Goal: Task Accomplishment & Management: Manage account settings

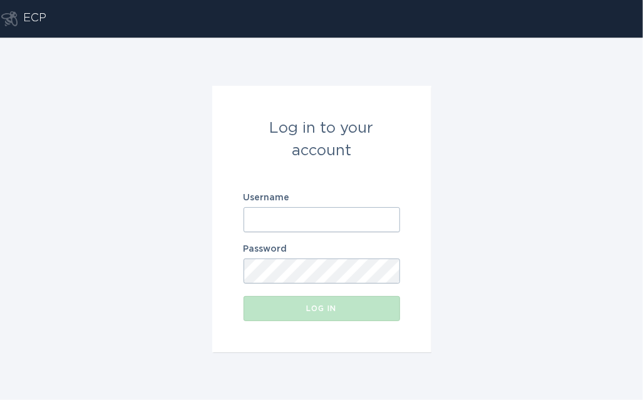
click at [260, 226] on input "Username" at bounding box center [321, 219] width 156 height 25
paste input "[EMAIL_ADDRESS][DOMAIN_NAME]"
type input "[EMAIL_ADDRESS][DOMAIN_NAME]"
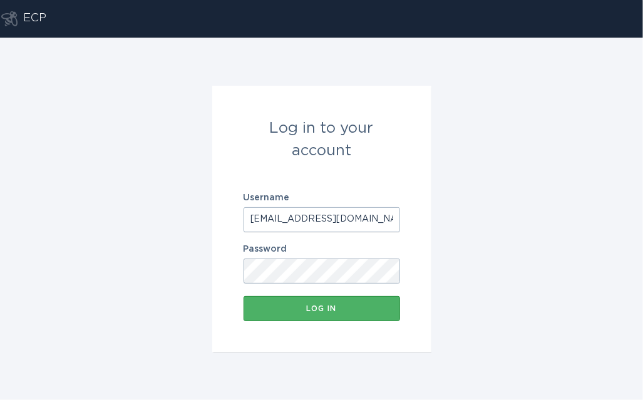
scroll to position [0, 0]
click at [315, 314] on button "Log in" at bounding box center [321, 308] width 156 height 25
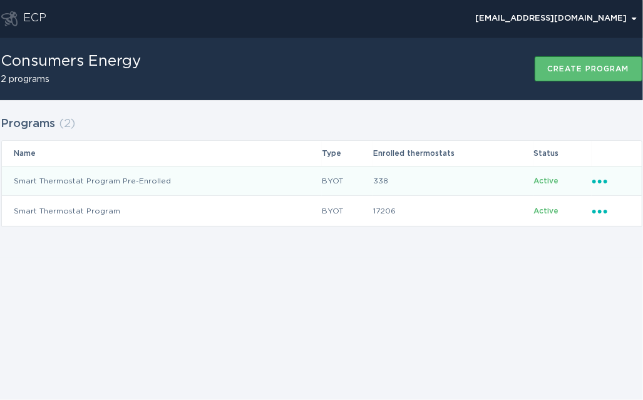
click at [604, 183] on icon "Ellipsis" at bounding box center [601, 179] width 18 height 11
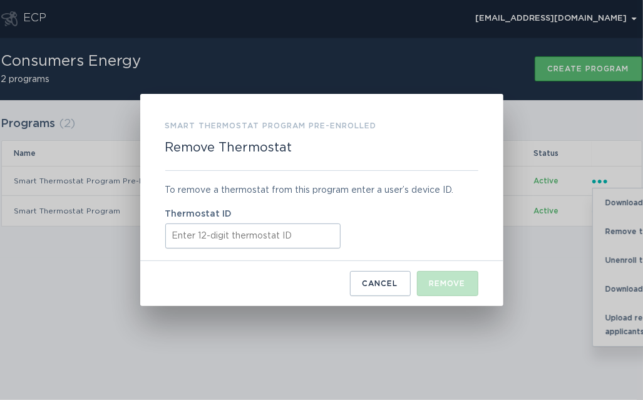
click at [299, 242] on input "Thermostat ID" at bounding box center [252, 235] width 175 height 25
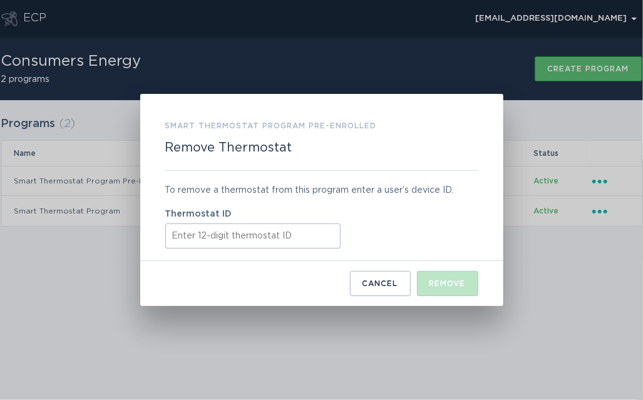
paste input "2522jsb32949"
type input "2522jsb32949"
click at [429, 284] on div "Remove" at bounding box center [447, 284] width 36 height 8
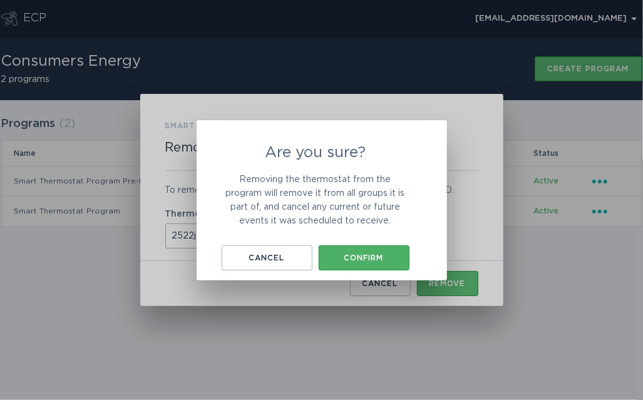
click at [362, 260] on div "Confirm" at bounding box center [364, 258] width 78 height 8
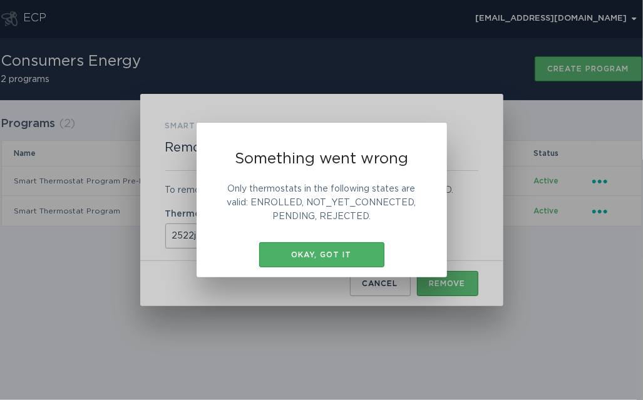
click at [321, 256] on div "Okay, got it" at bounding box center [321, 255] width 113 height 8
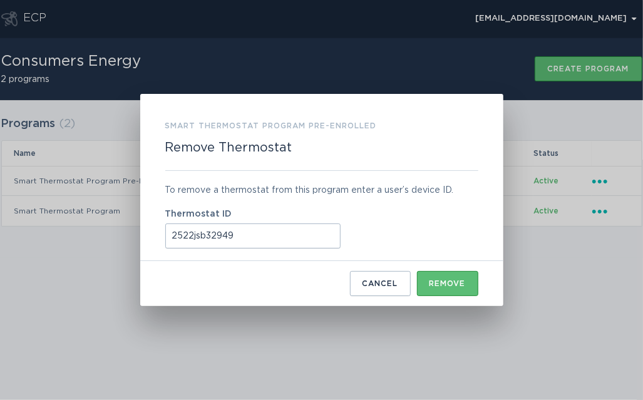
click at [269, 242] on input "2522jsb32949" at bounding box center [252, 235] width 175 height 25
click at [171, 235] on input "2522jsb32949" at bounding box center [252, 235] width 175 height 25
click at [369, 280] on button "Cancel" at bounding box center [380, 283] width 61 height 25
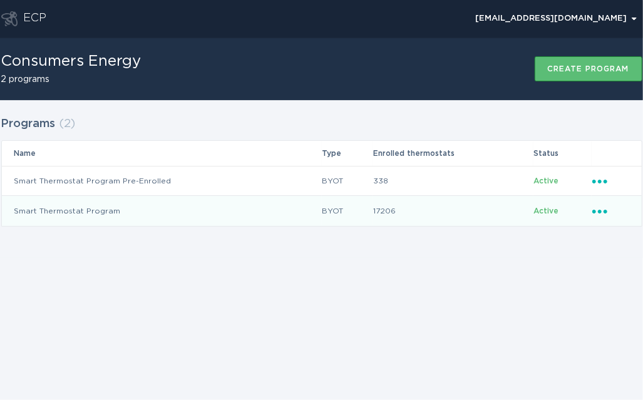
click at [602, 206] on icon "Ellipsis" at bounding box center [601, 209] width 18 height 11
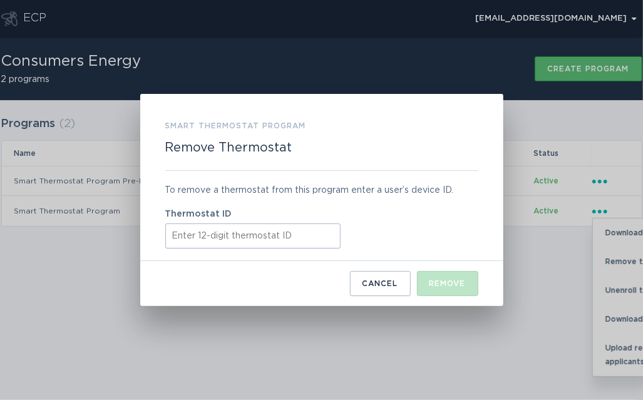
paste input "2522jsb32949"
type input "2522jsb32949"
click at [437, 283] on div "Remove" at bounding box center [447, 284] width 36 height 8
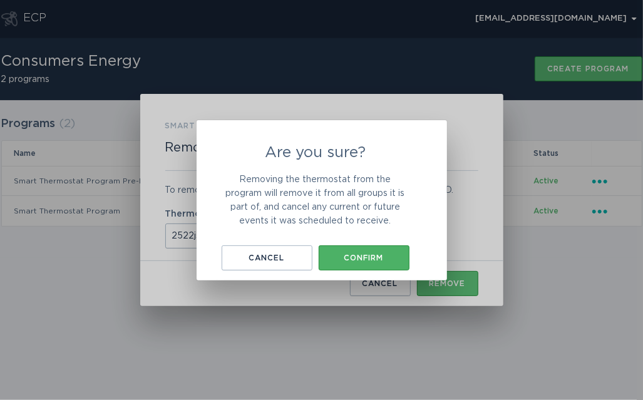
click at [376, 260] on div "Confirm" at bounding box center [364, 258] width 78 height 8
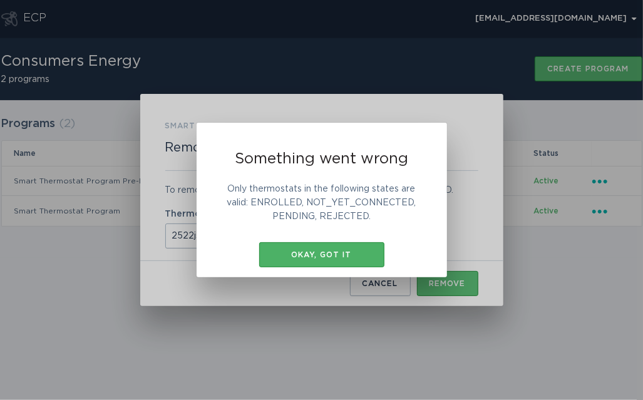
click at [327, 254] on div "Okay, got it" at bounding box center [321, 255] width 113 height 8
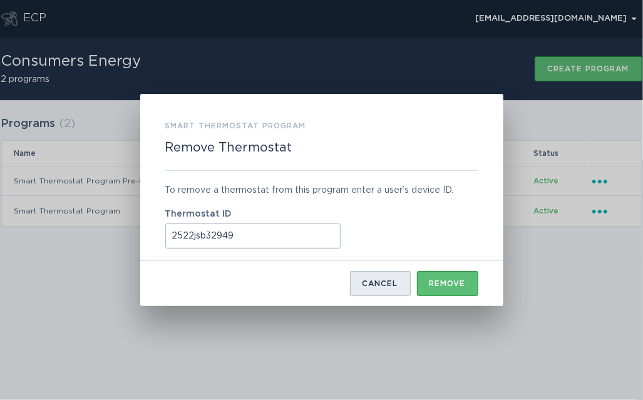
click at [367, 281] on div "Cancel" at bounding box center [380, 284] width 36 height 8
